Goal: Find specific page/section: Find specific page/section

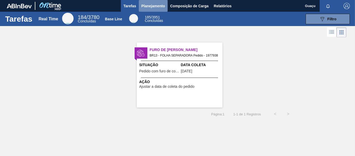
click at [156, 3] on span "Planejamento" at bounding box center [153, 6] width 24 height 6
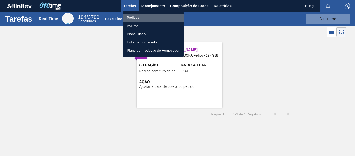
click at [140, 15] on li "Pedidos" at bounding box center [153, 18] width 61 height 8
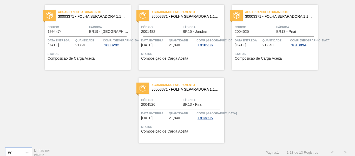
scroll to position [266, 0]
